Goal: Task Accomplishment & Management: Manage account settings

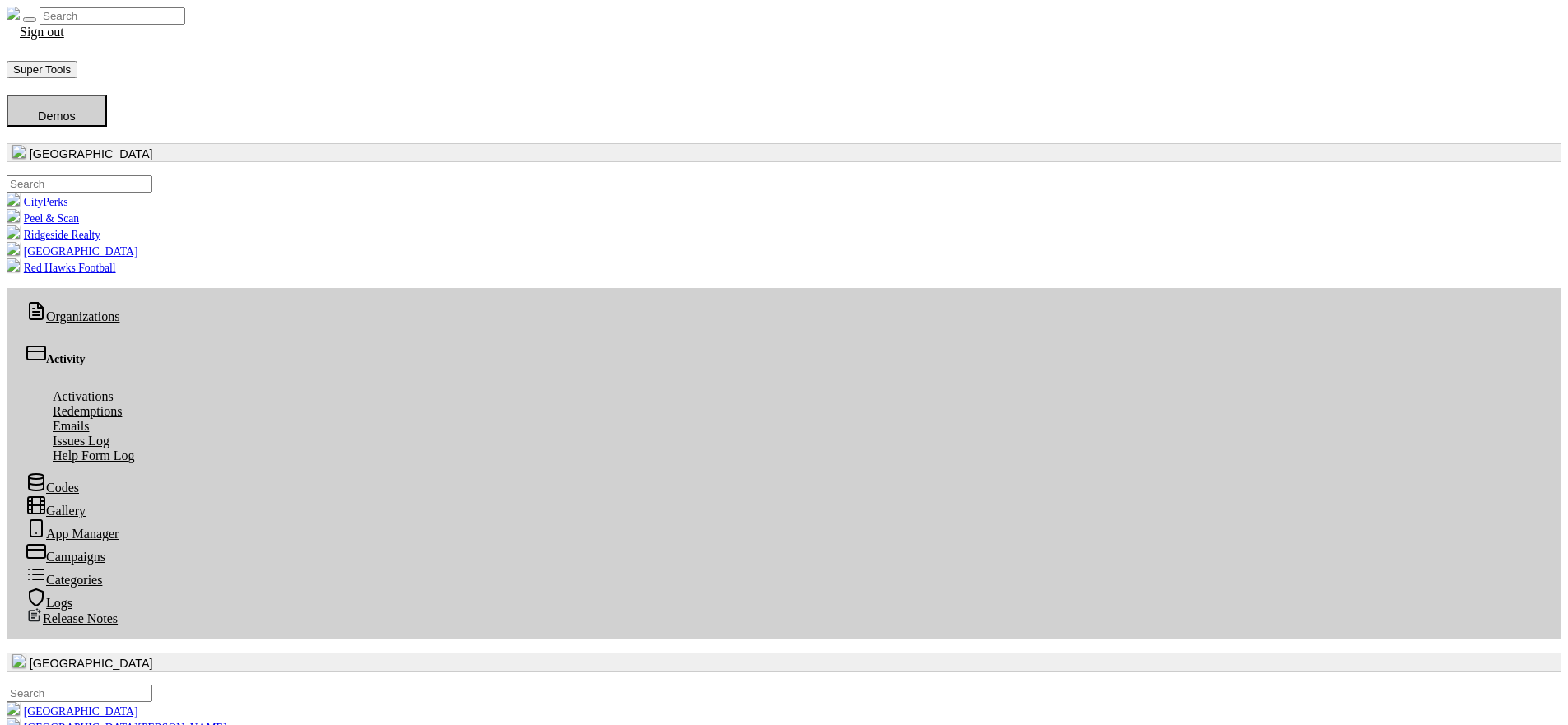
scroll to position [189, 672]
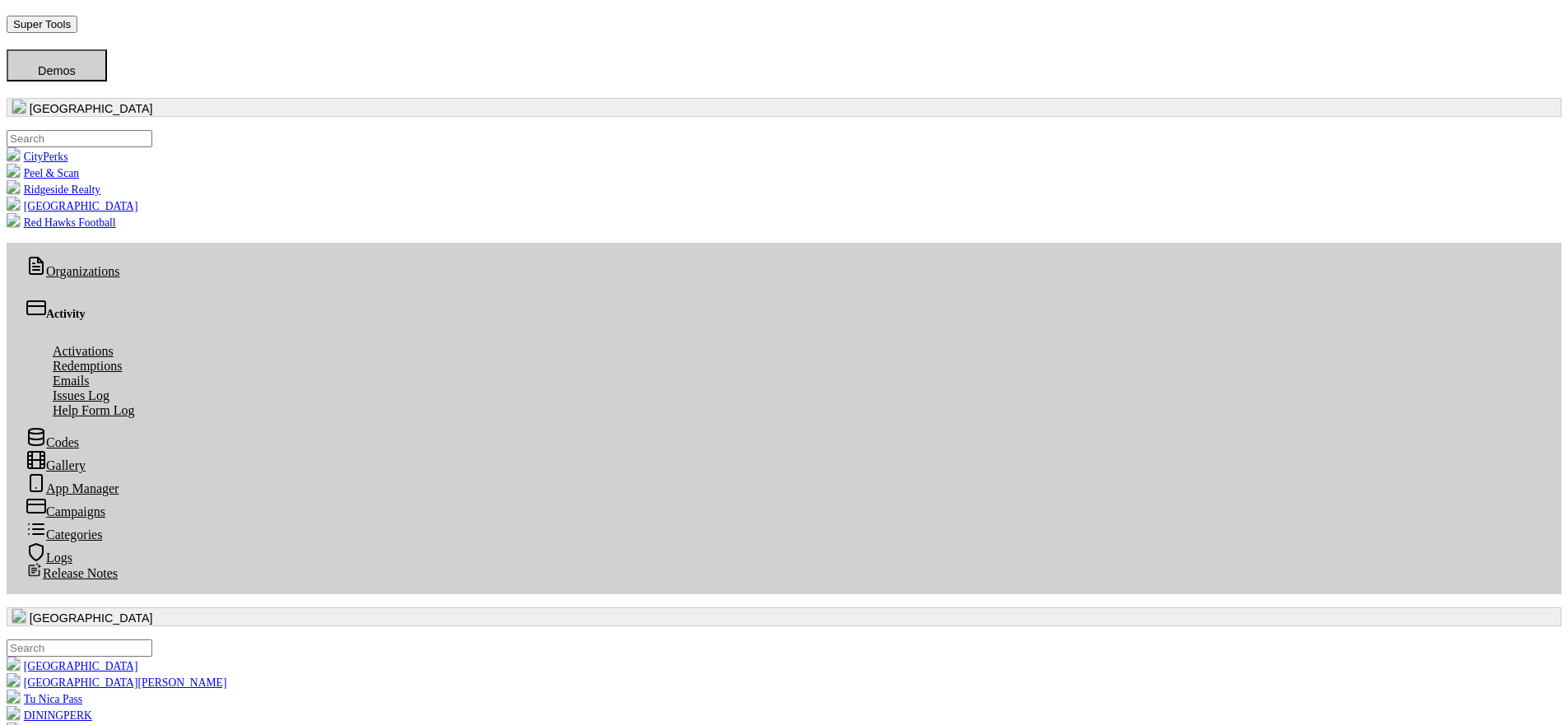
scroll to position [145, 0]
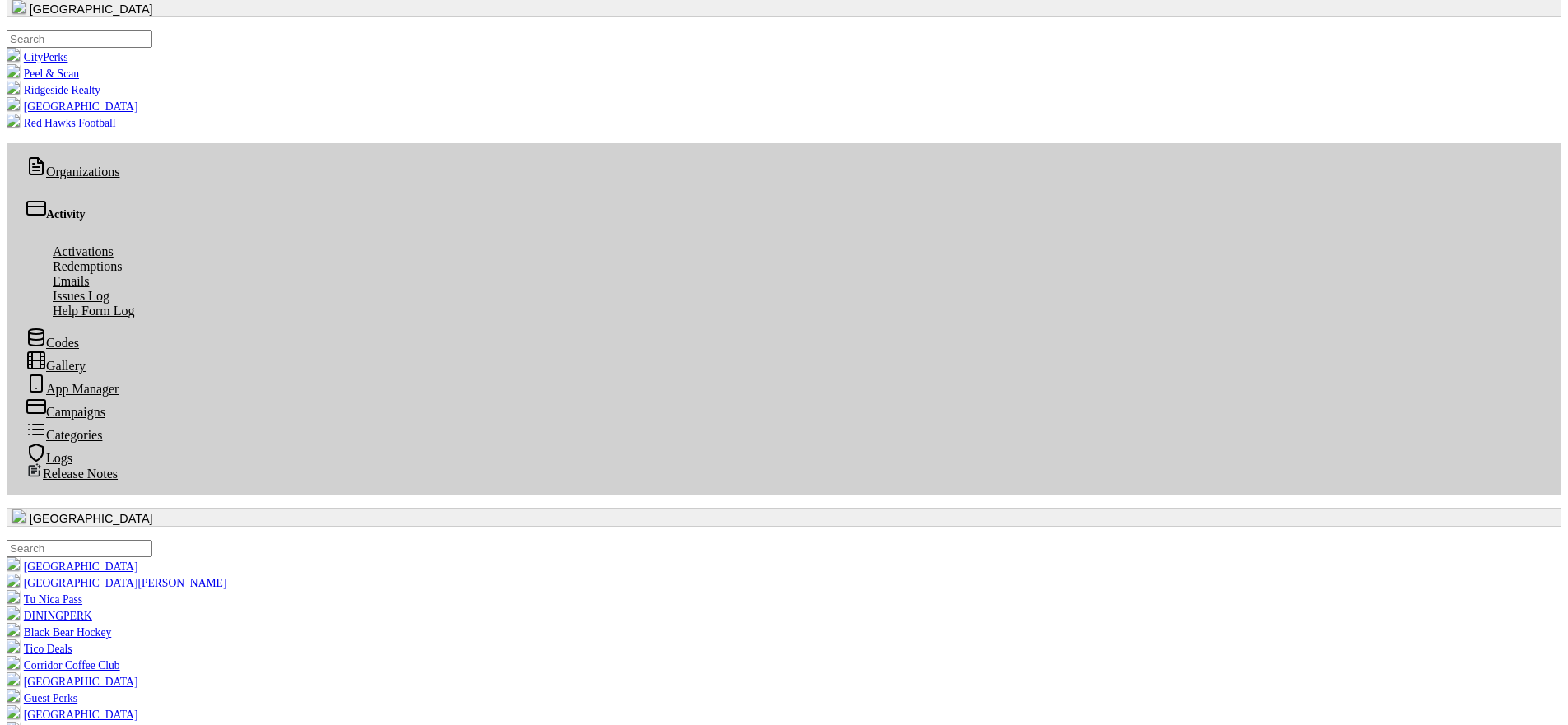
radio input "true"
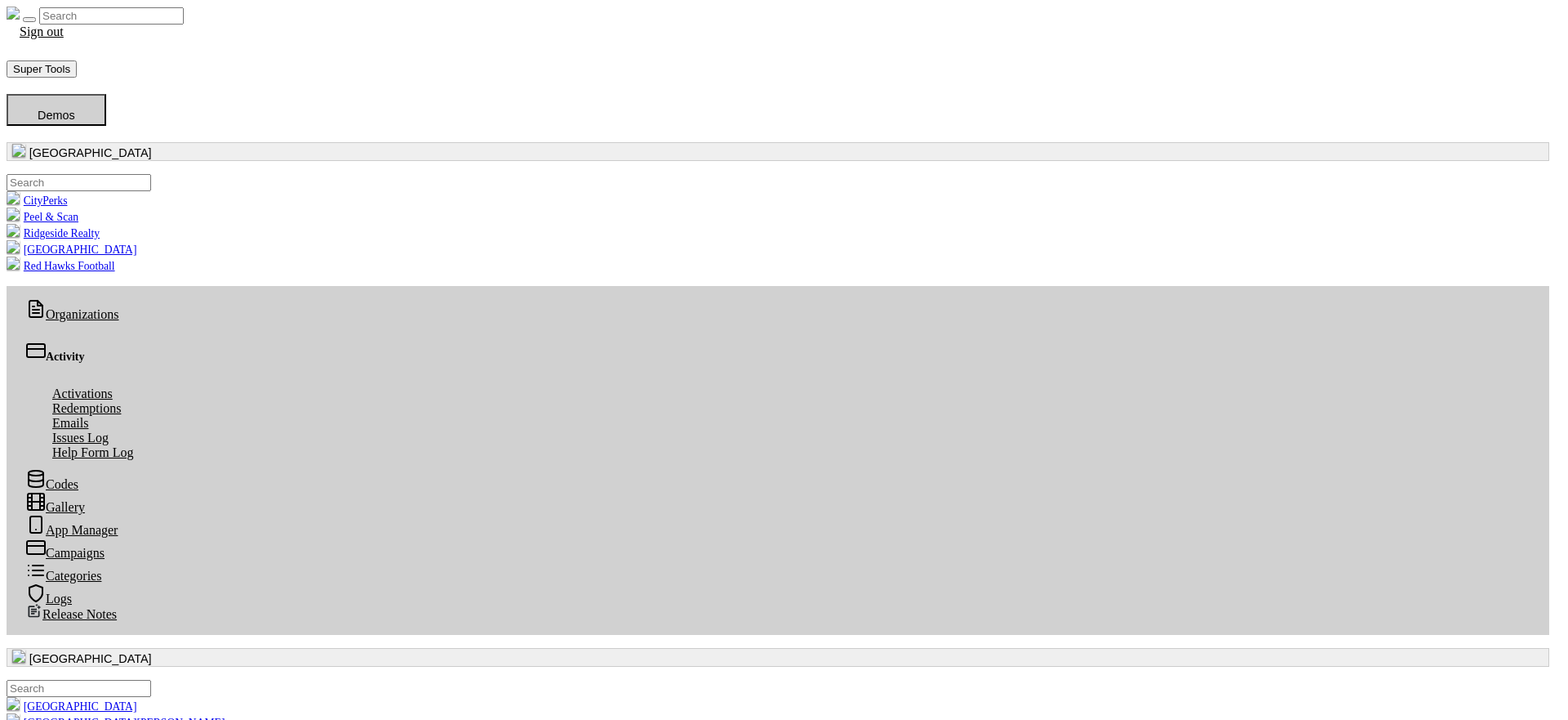
radio input "true"
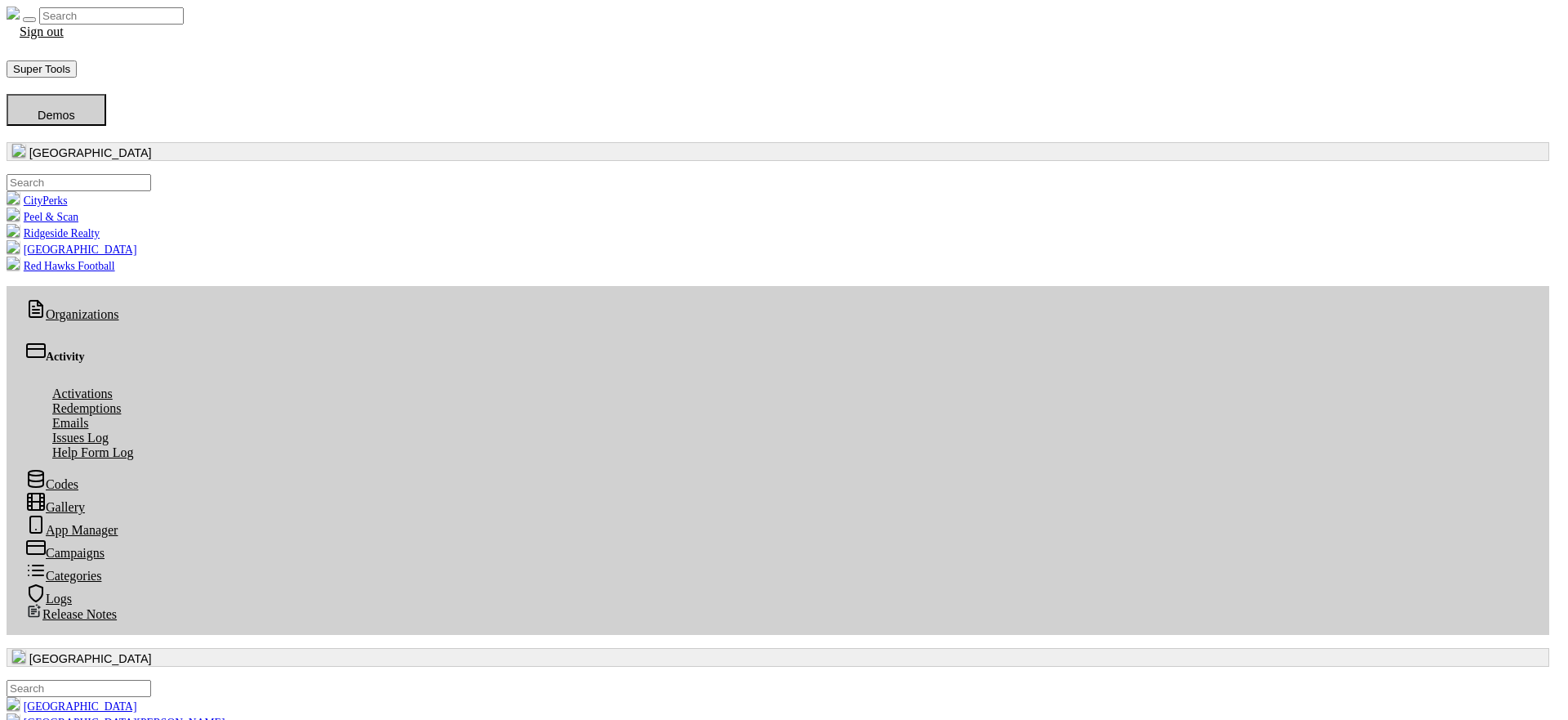
radio input "true"
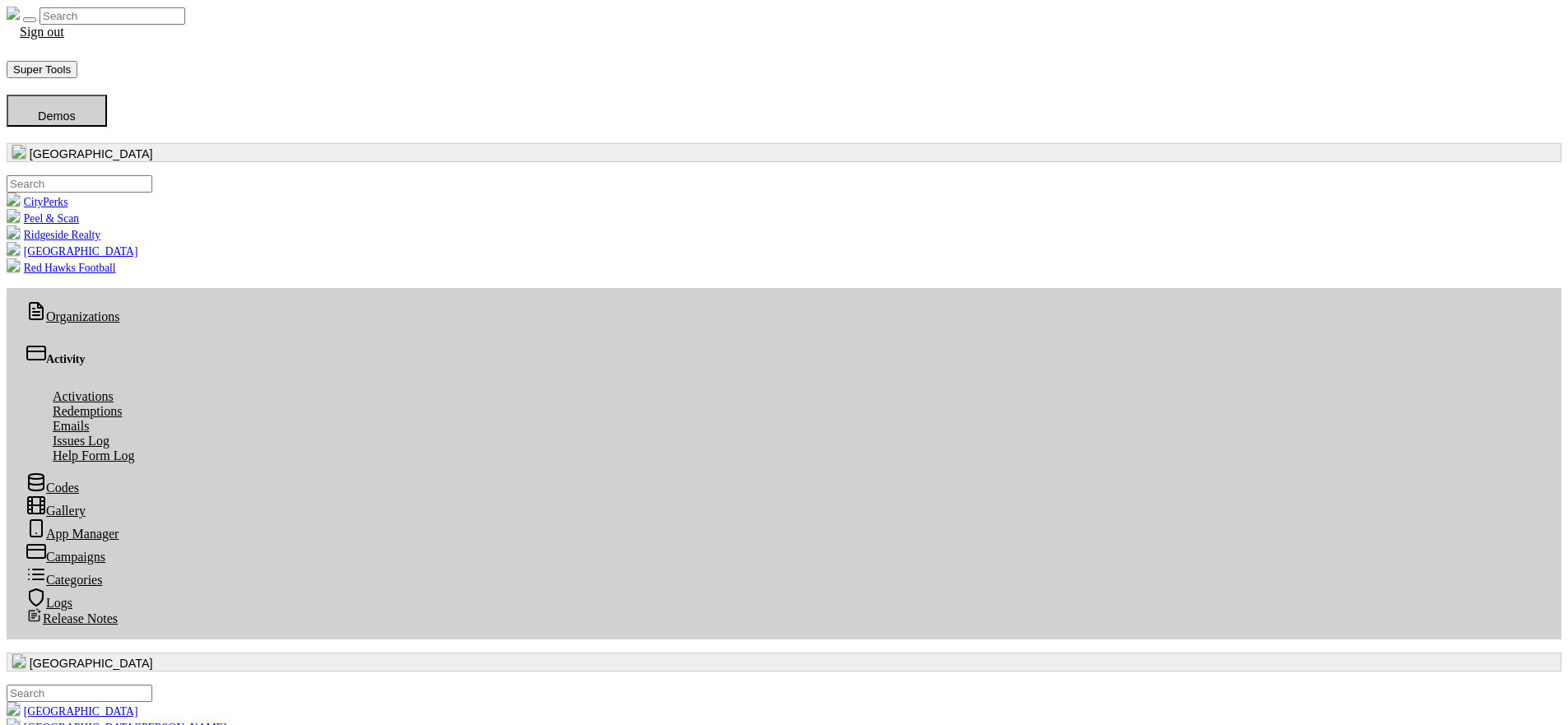
radio input "true"
